Goal: Information Seeking & Learning: Learn about a topic

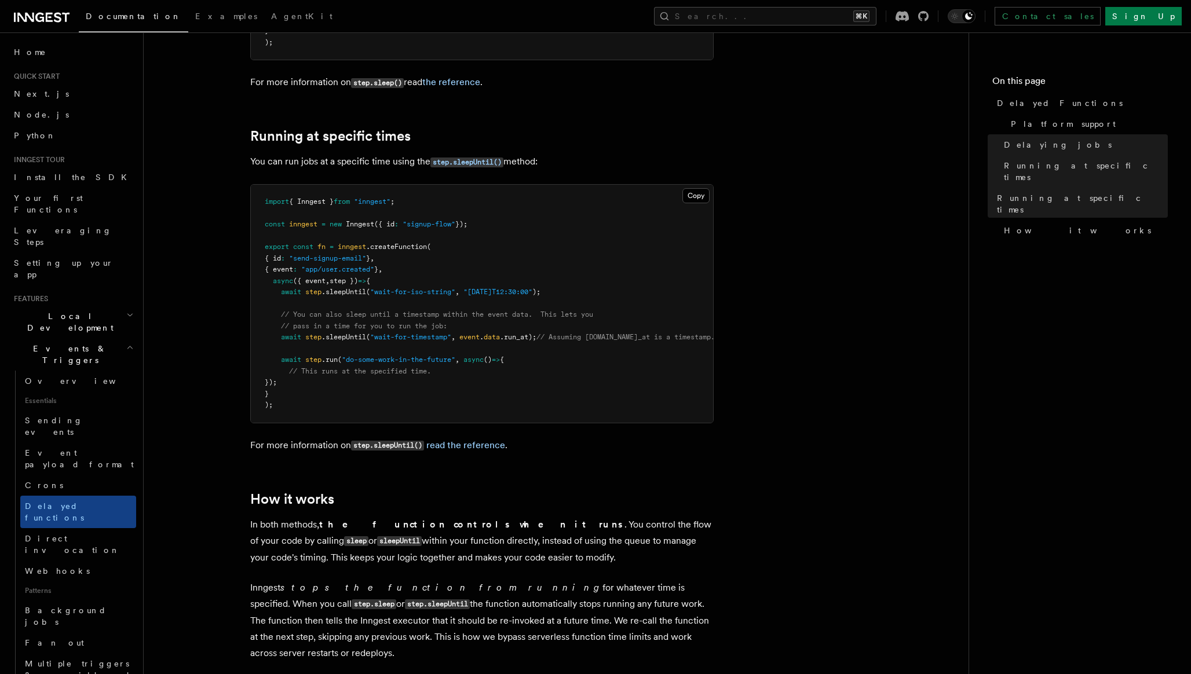
scroll to position [846, 0]
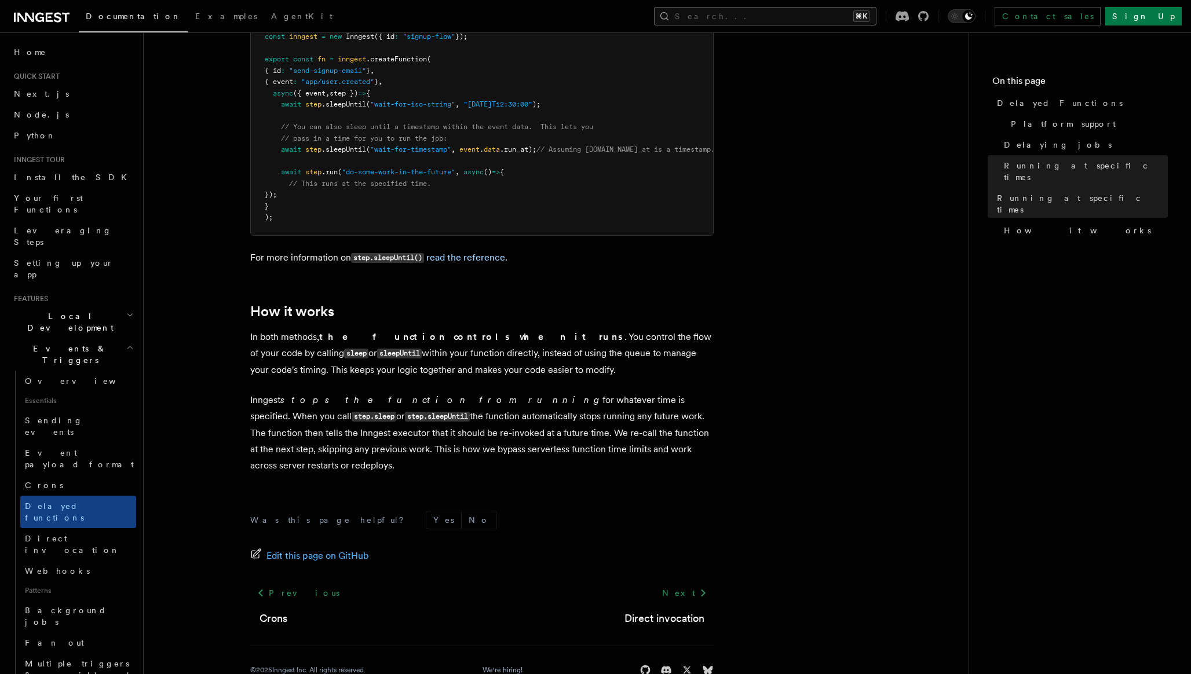
click at [777, 17] on button "Search... ⌘K" at bounding box center [765, 16] width 222 height 19
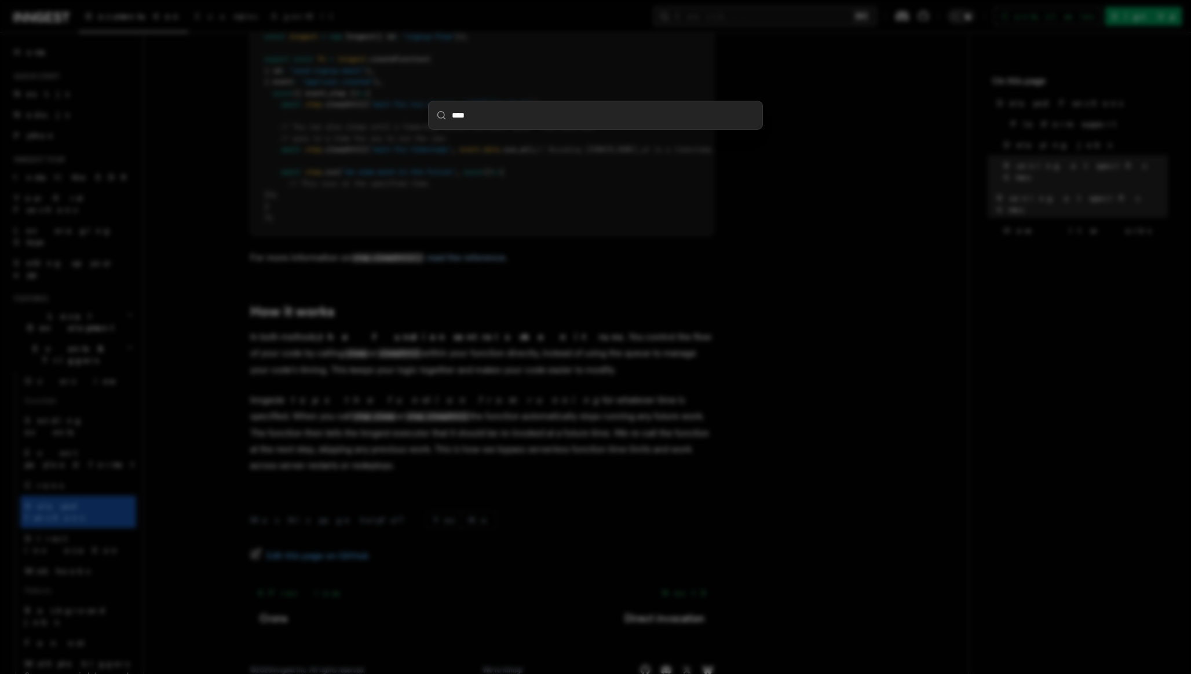
type input "*****"
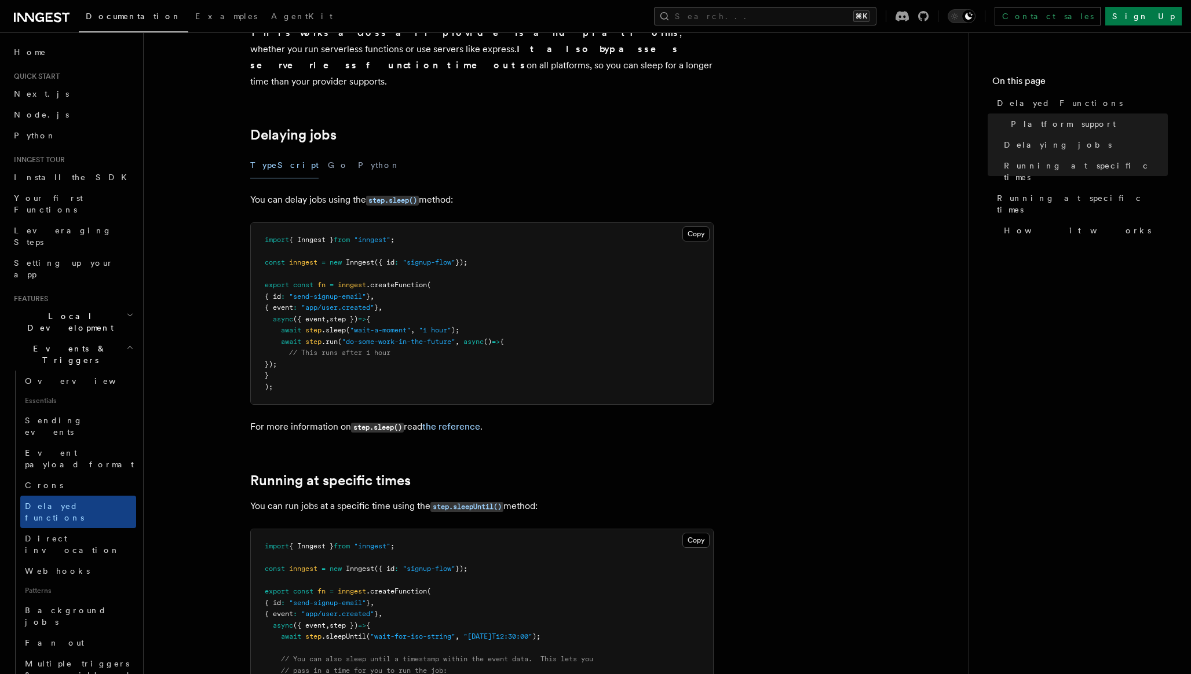
scroll to position [0, 0]
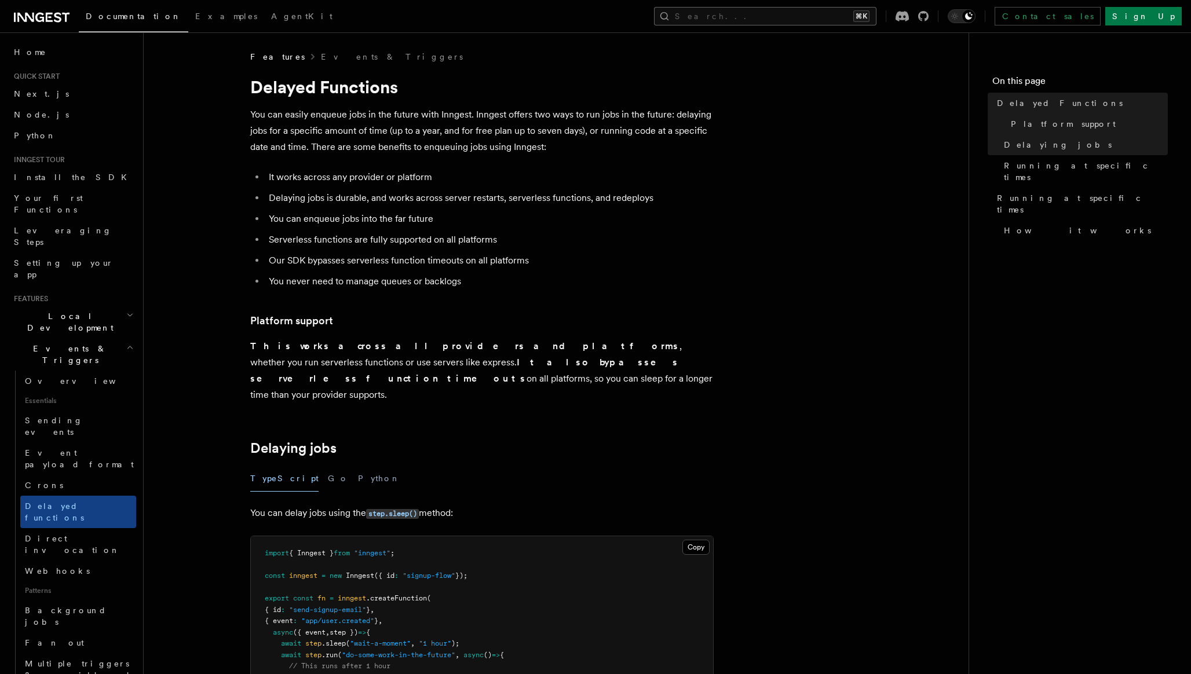
click at [833, 19] on button "Search... ⌘K" at bounding box center [765, 16] width 222 height 19
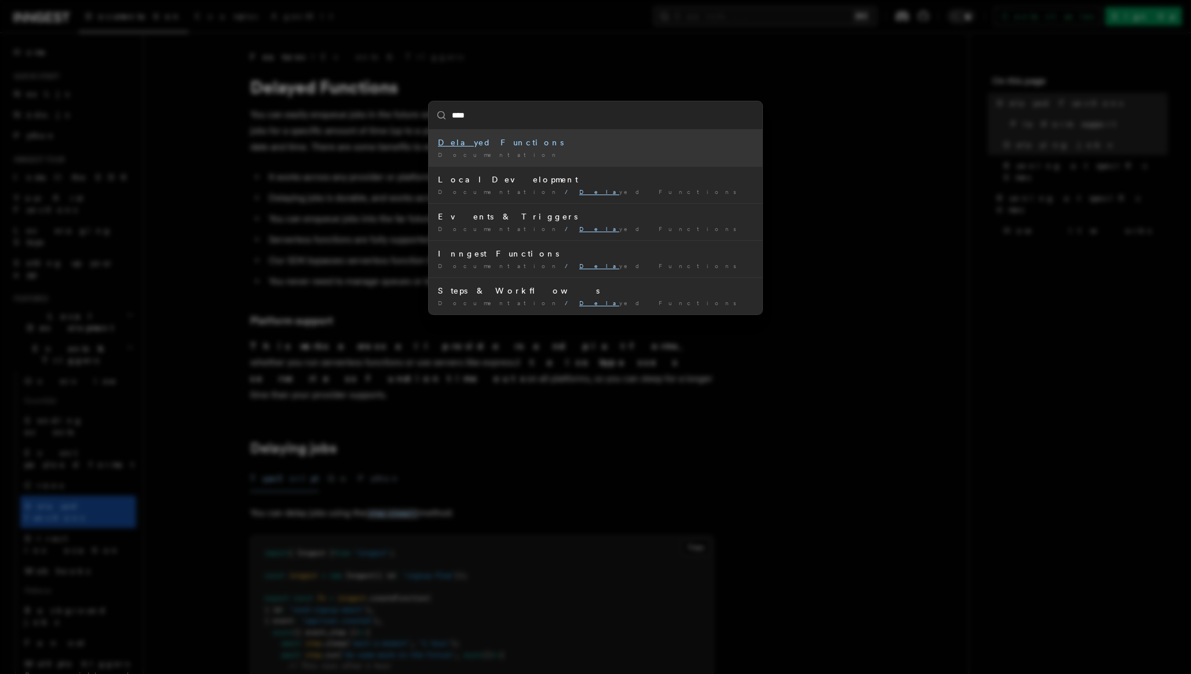
type input "*****"
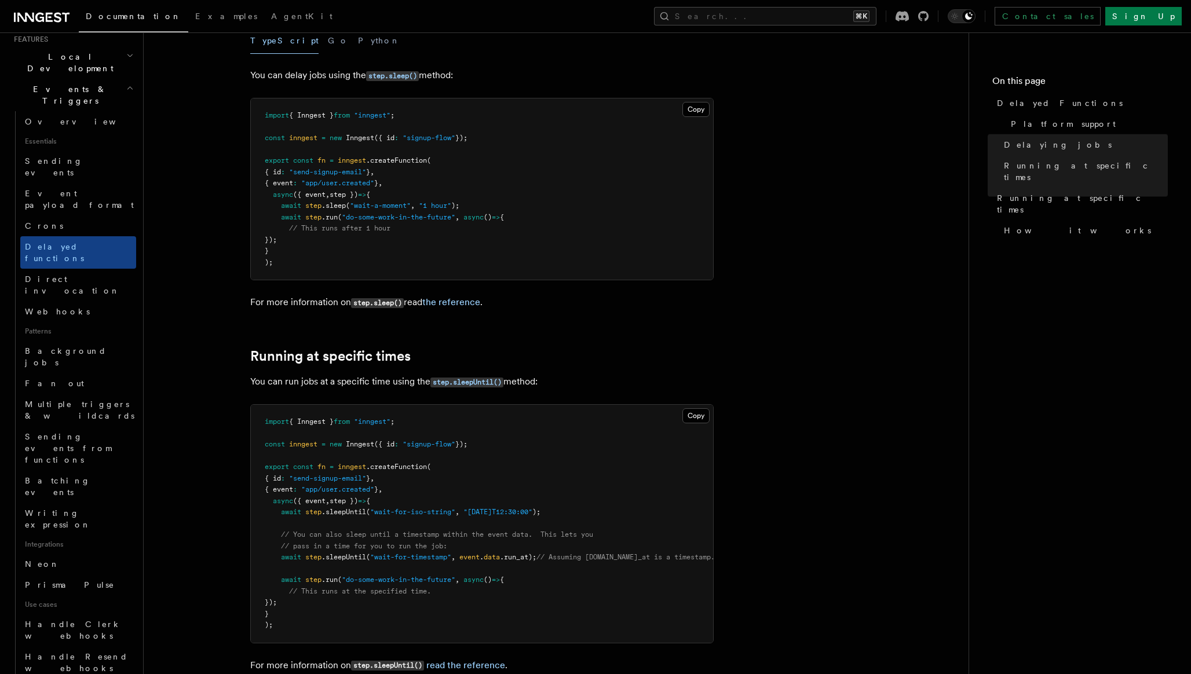
scroll to position [439, 0]
click at [814, 14] on button "Search... ⌘K" at bounding box center [765, 16] width 222 height 19
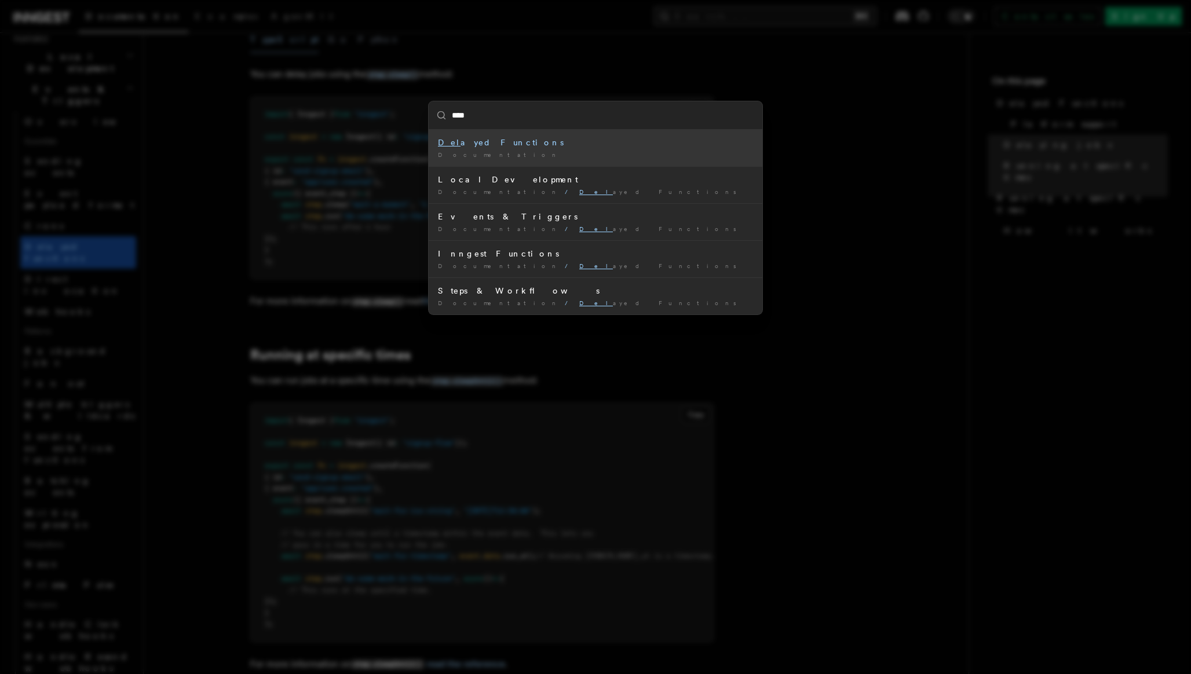
type input "*****"
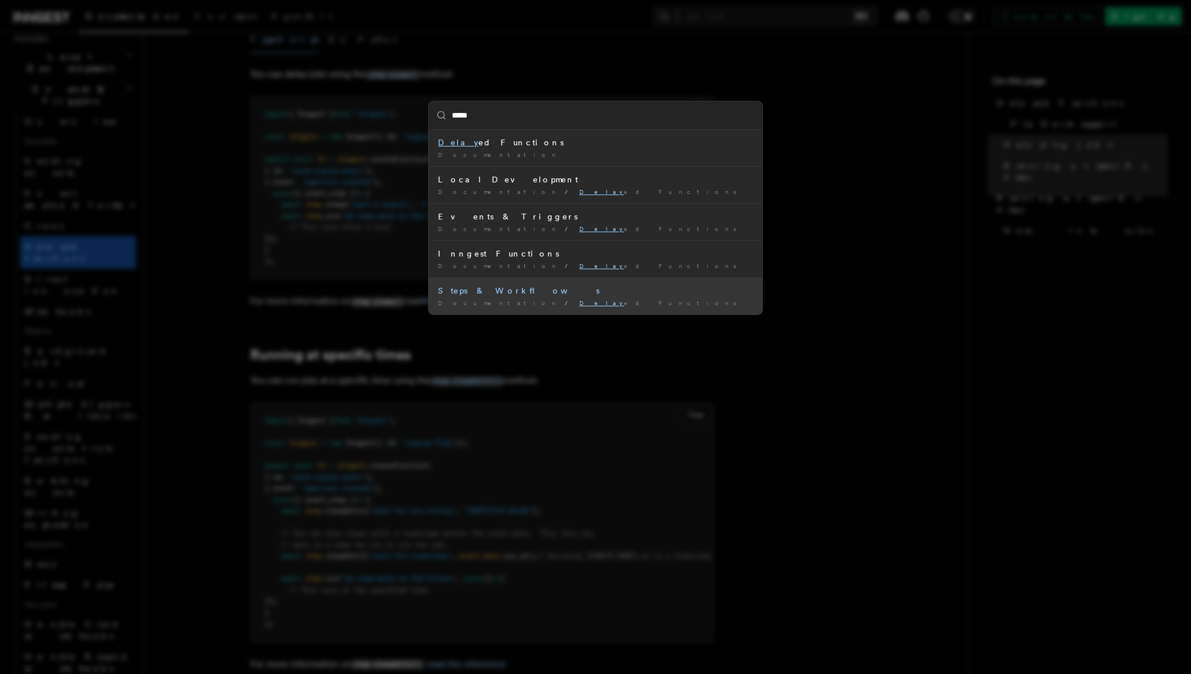
click at [596, 292] on div "Steps & Workflows" at bounding box center [595, 291] width 315 height 12
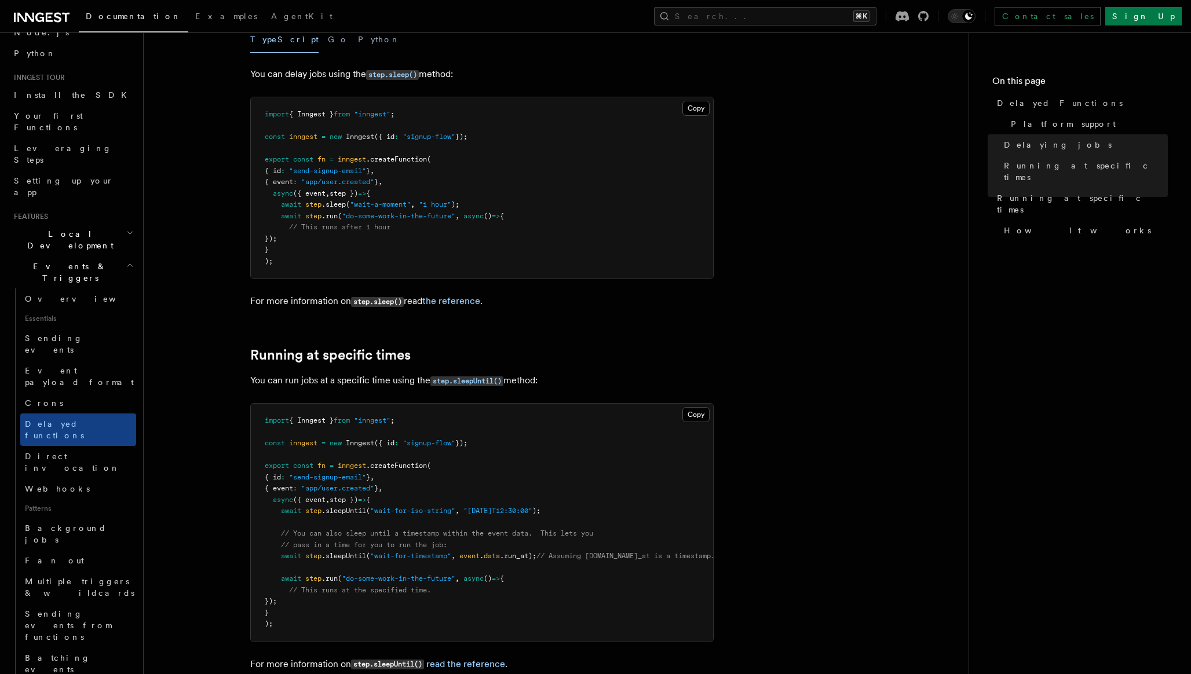
scroll to position [82, 0]
click at [75, 334] on span "Sending events" at bounding box center [54, 344] width 58 height 21
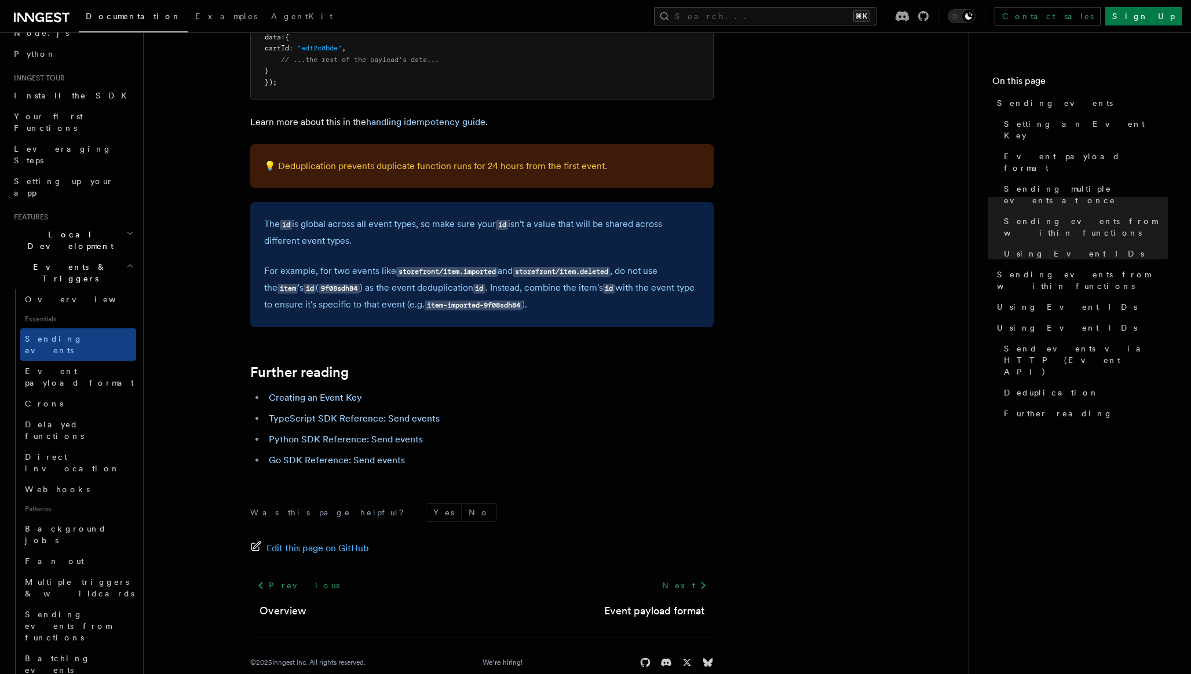
scroll to position [3171, 0]
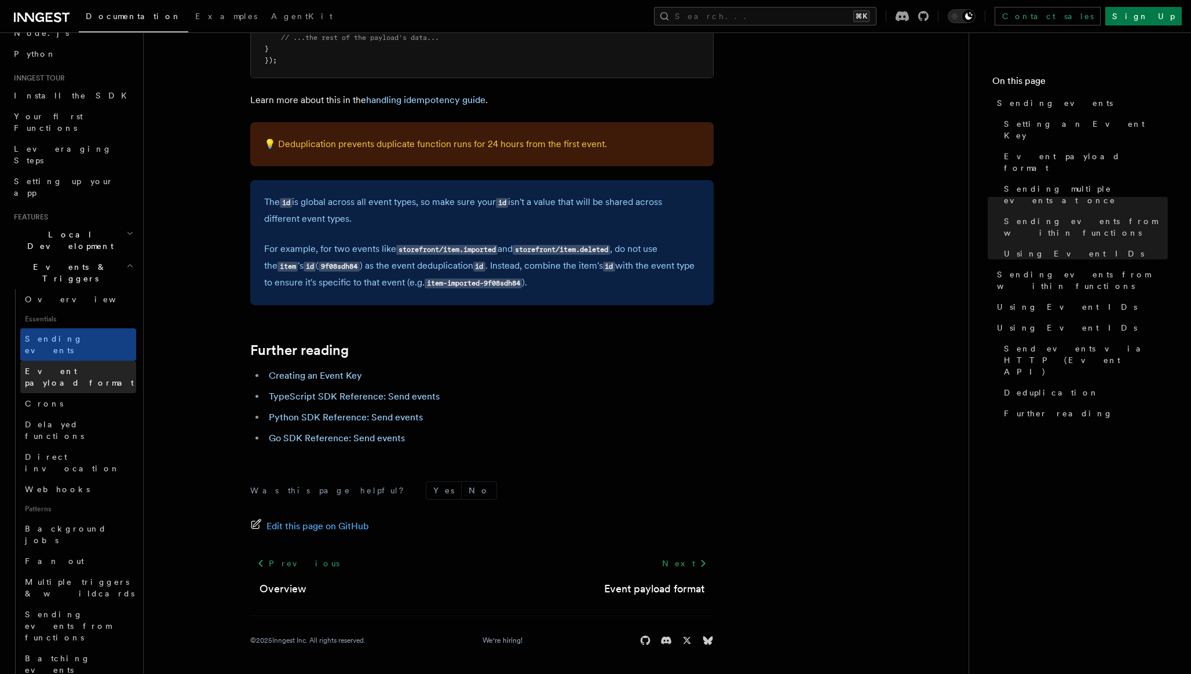
click at [85, 361] on link "Event payload format" at bounding box center [78, 377] width 116 height 32
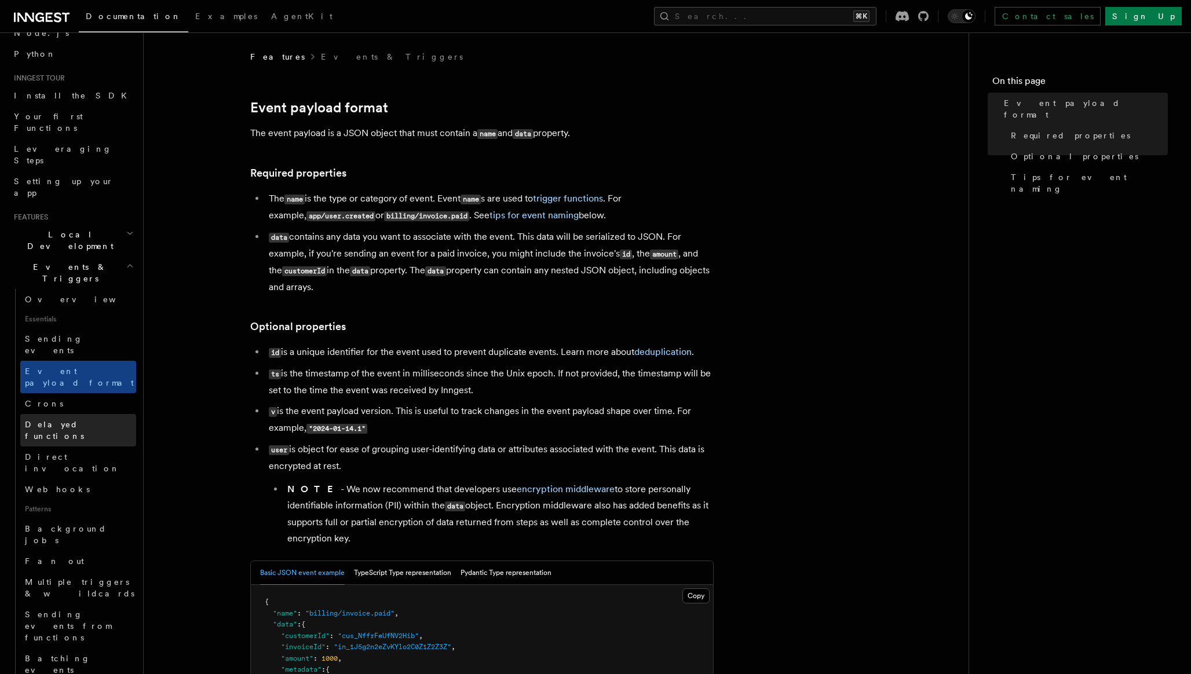
click at [83, 414] on link "Delayed functions" at bounding box center [78, 430] width 116 height 32
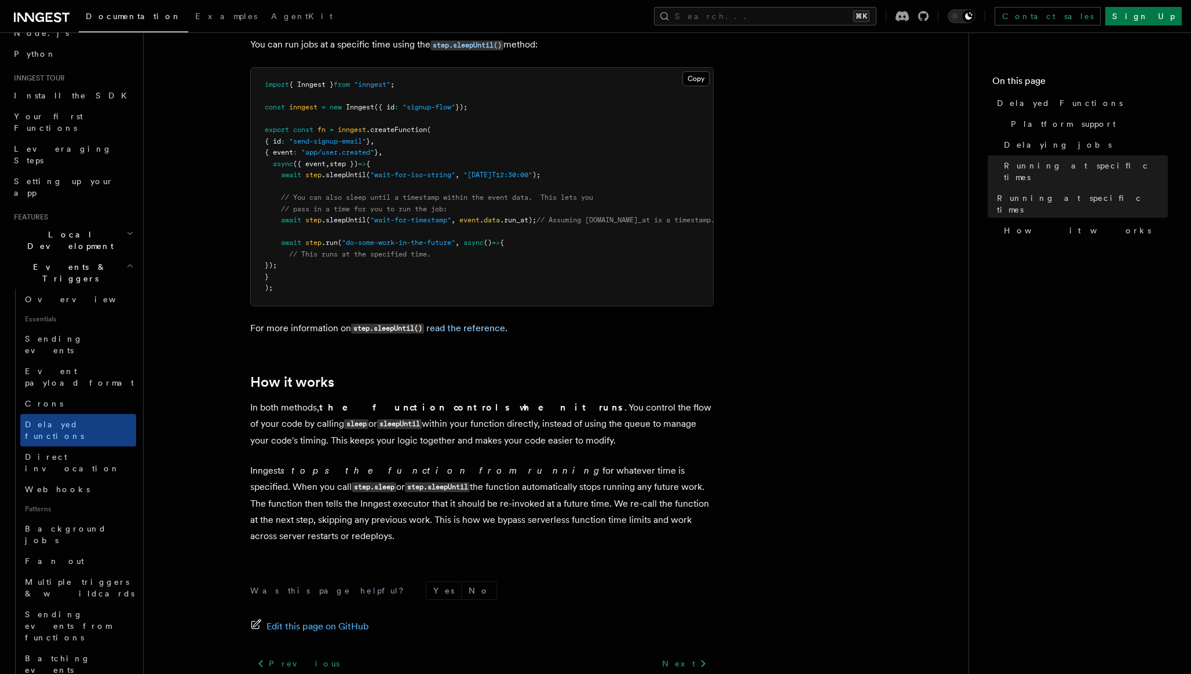
scroll to position [776, 0]
click at [94, 447] on link "Direct invocation" at bounding box center [78, 463] width 116 height 32
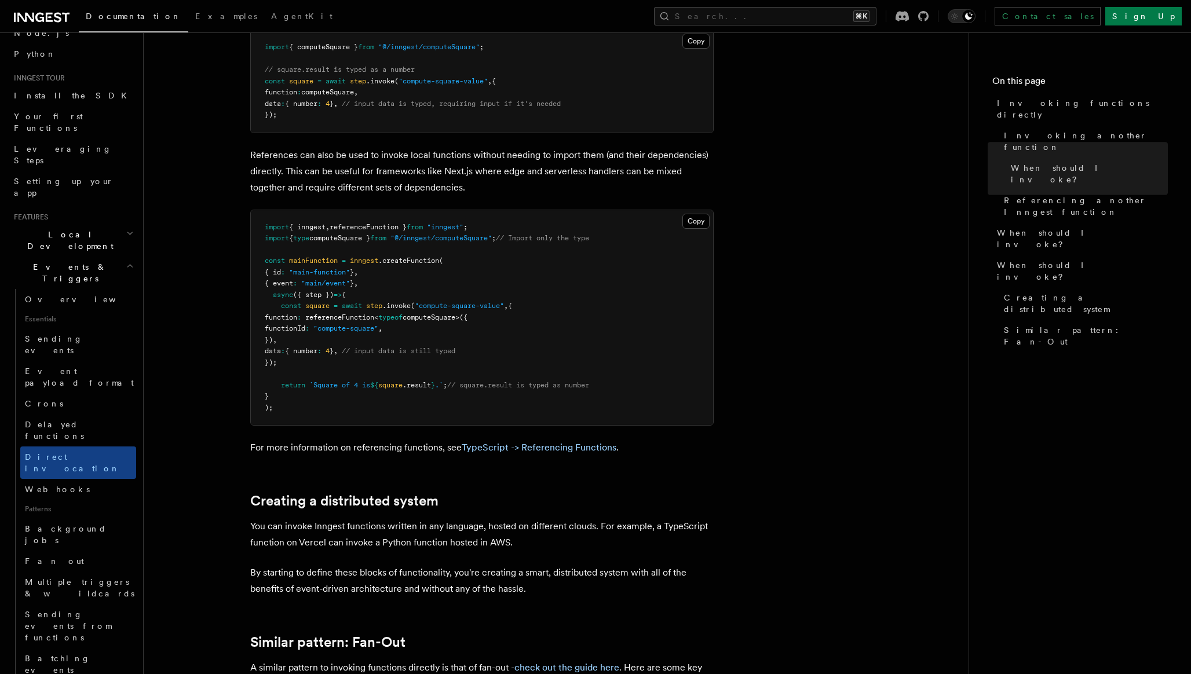
scroll to position [1182, 0]
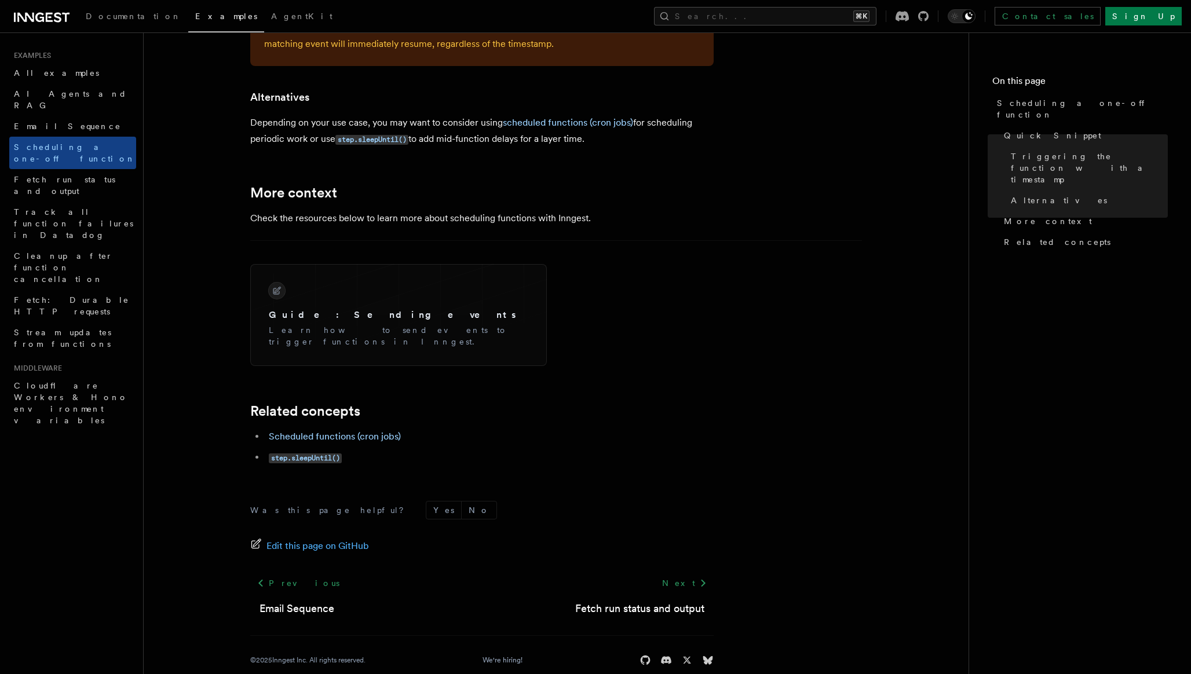
scroll to position [763, 0]
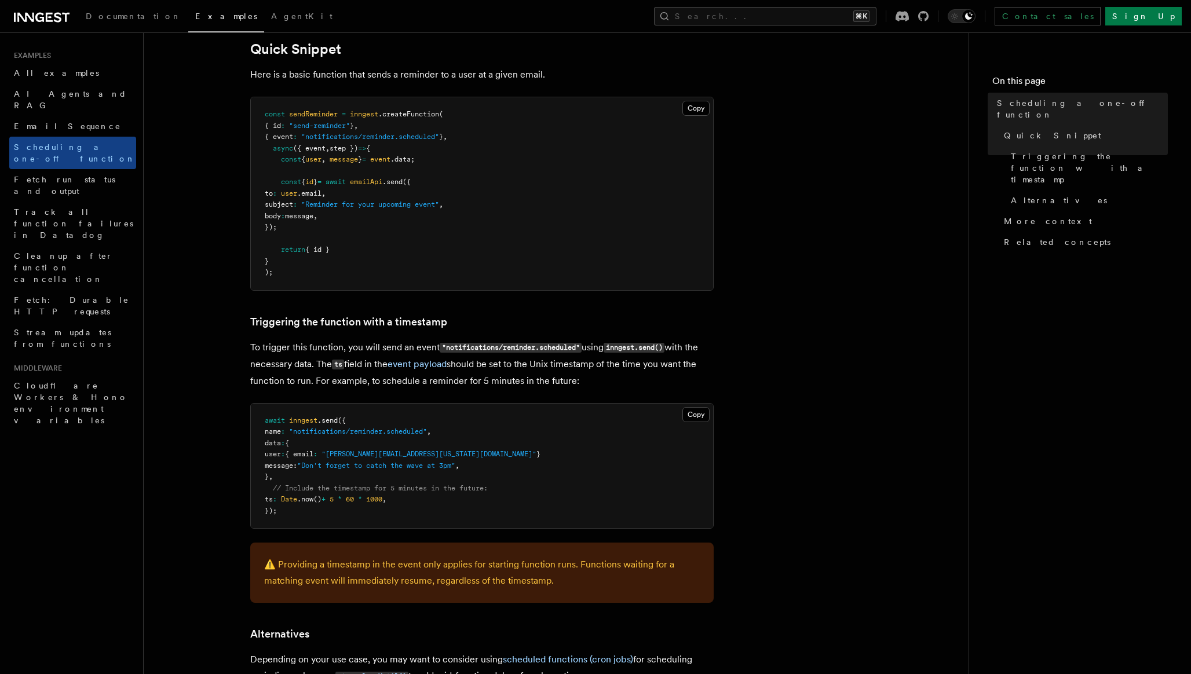
scroll to position [319, 0]
